Goal: Contribute content

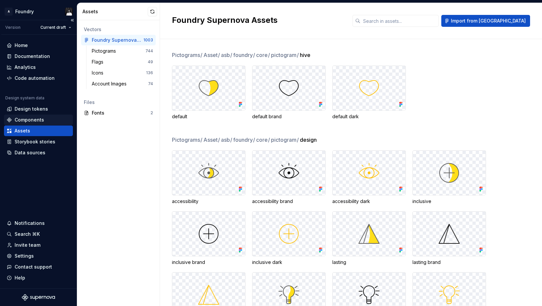
click at [23, 119] on div "Components" at bounding box center [29, 120] width 29 height 7
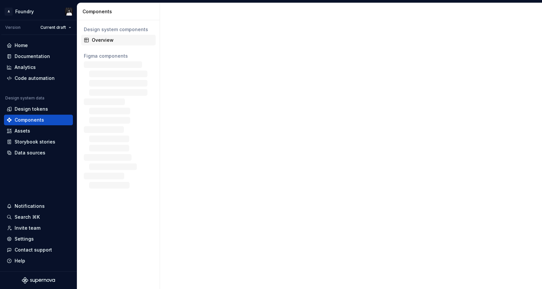
click at [104, 41] on div "Overview" at bounding box center [122, 40] width 61 height 7
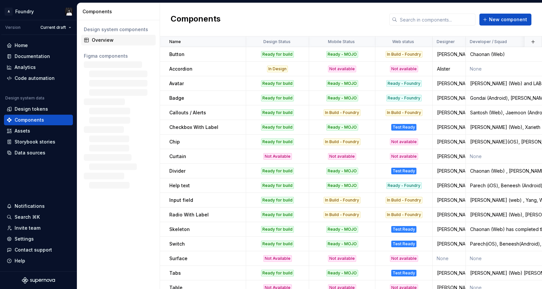
click at [99, 42] on div "Overview" at bounding box center [122, 40] width 61 height 7
click at [181, 170] on p "Divider" at bounding box center [177, 170] width 16 height 7
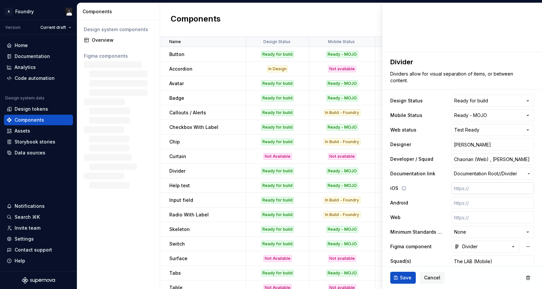
scroll to position [92, 0]
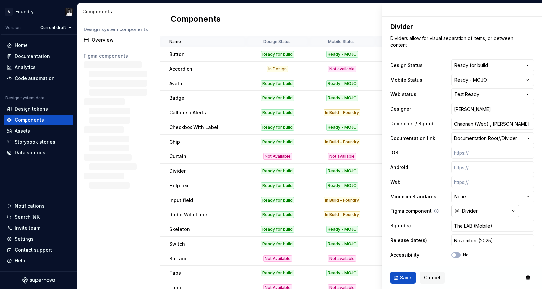
click at [515, 211] on icon "button" at bounding box center [512, 211] width 7 height 7
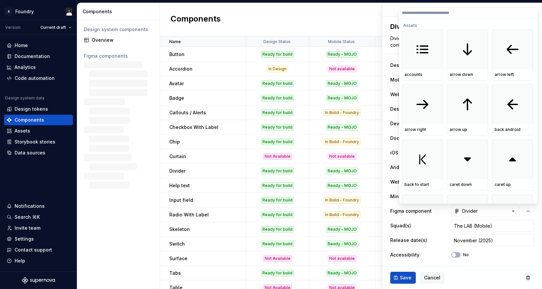
click at [514, 211] on html "A Foundry Version Current draft Home Documentation Analytics Code automation De…" at bounding box center [271, 144] width 542 height 289
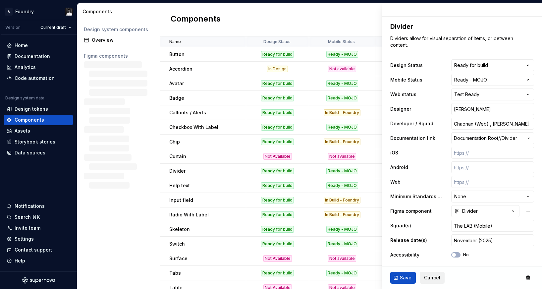
click at [430, 278] on span "Cancel" at bounding box center [432, 277] width 16 height 7
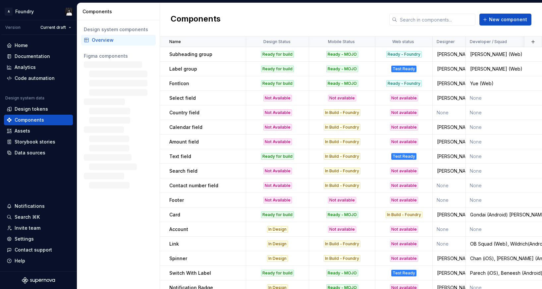
scroll to position [482, 0]
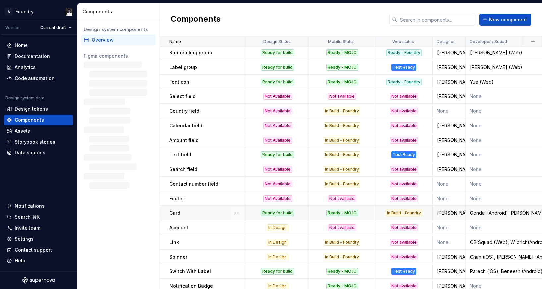
click at [172, 212] on p "Card" at bounding box center [174, 213] width 11 height 7
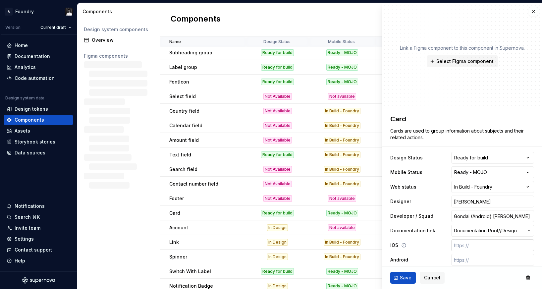
type textarea "*"
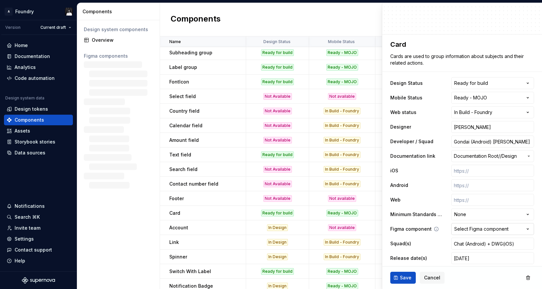
scroll to position [80, 0]
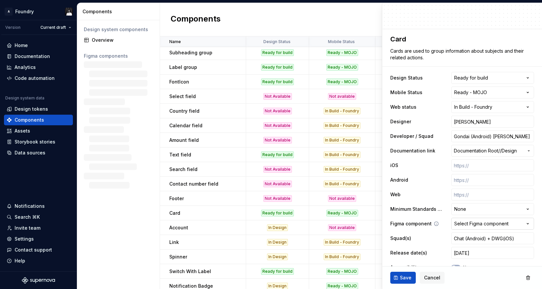
click at [518, 223] on button "Select Figma component" at bounding box center [492, 223] width 83 height 12
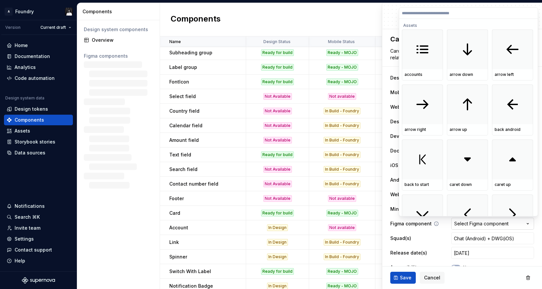
click at [518, 223] on html "A Foundry Version Current draft Home Documentation Analytics Code automation De…" at bounding box center [271, 144] width 542 height 289
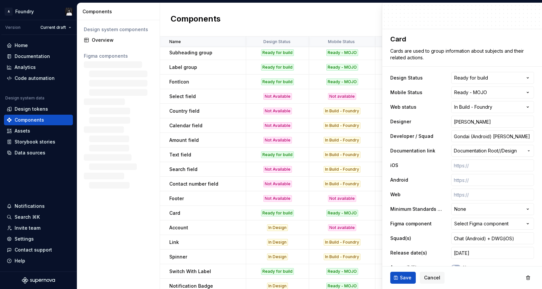
type textarea "*"
click at [433, 276] on span "Cancel" at bounding box center [432, 277] width 16 height 7
